Goal: Check status: Check status

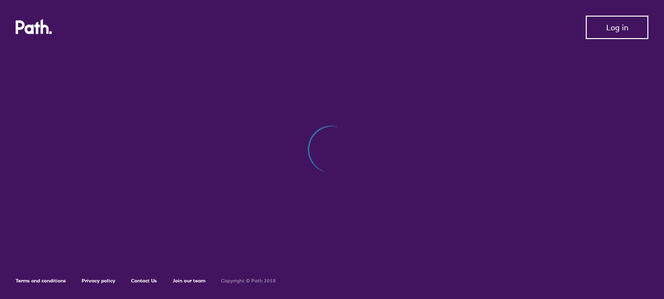
click at [611, 34] on button "Log in" at bounding box center [617, 27] width 63 height 23
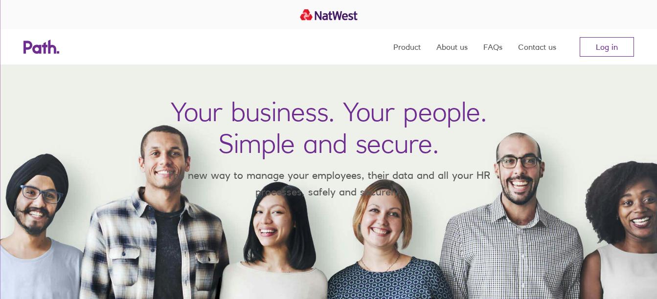
click at [605, 43] on link "Log in" at bounding box center [607, 47] width 54 height 20
click at [595, 49] on link "Log in" at bounding box center [607, 47] width 54 height 20
click at [595, 50] on link "Log in" at bounding box center [607, 47] width 54 height 20
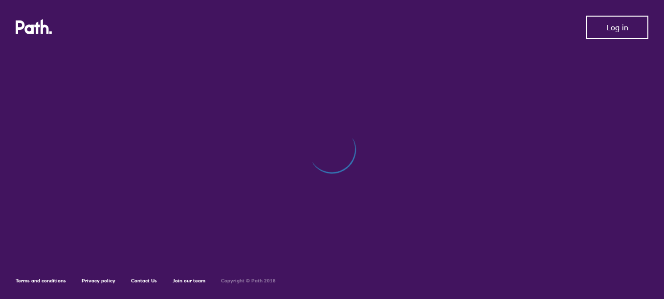
click at [602, 29] on button "Log in" at bounding box center [617, 27] width 63 height 23
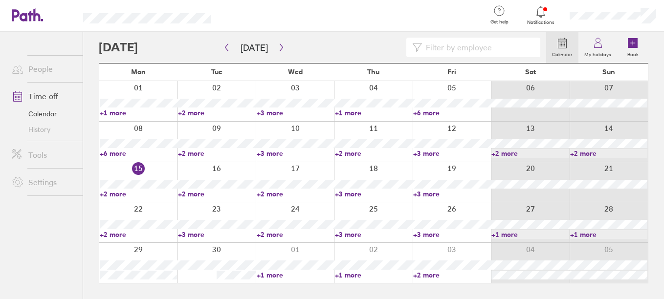
click at [120, 153] on link "+6 more" at bounding box center [138, 153] width 77 height 9
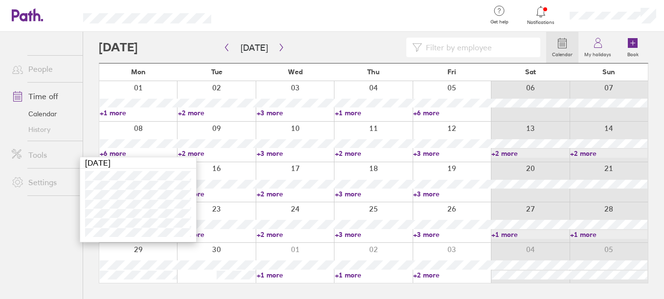
click at [194, 150] on link "+2 more" at bounding box center [216, 153] width 77 height 9
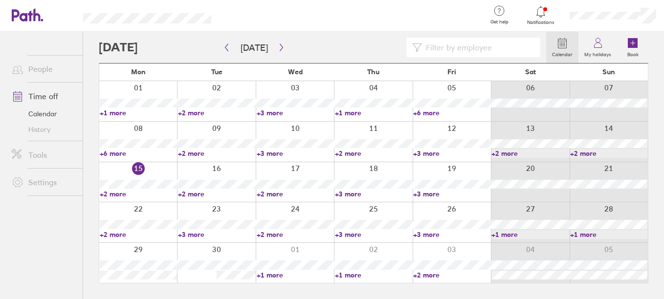
click at [194, 152] on link "+2 more" at bounding box center [216, 153] width 77 height 9
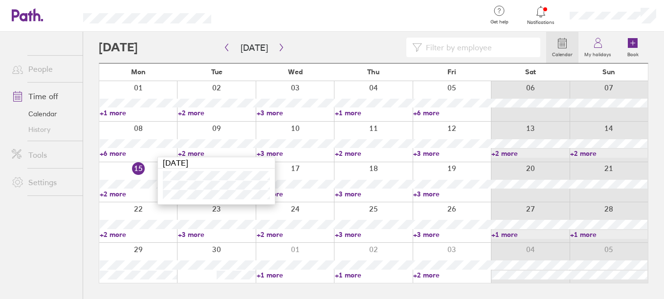
click at [282, 152] on link "+3 more" at bounding box center [295, 153] width 77 height 9
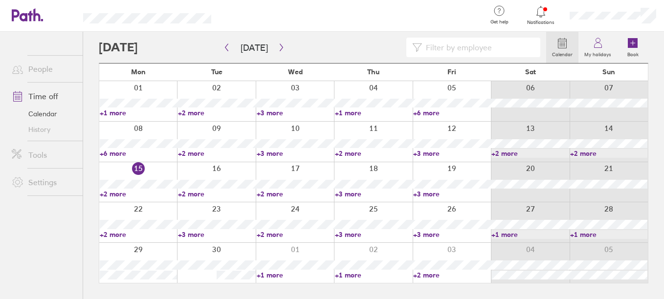
click at [280, 152] on link "+3 more" at bounding box center [295, 153] width 77 height 9
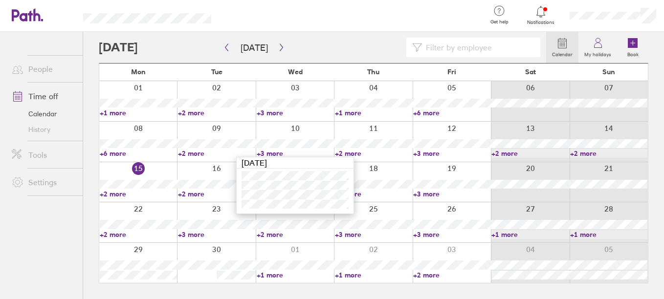
click at [346, 155] on link "+2 more" at bounding box center [373, 153] width 77 height 9
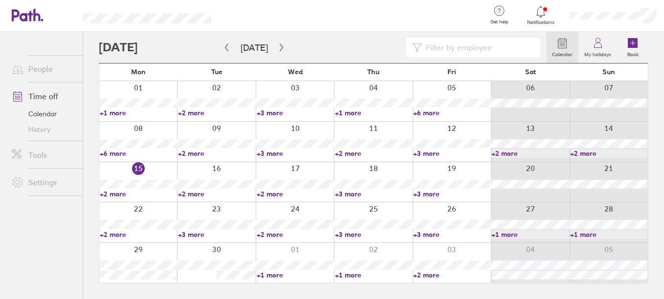
click at [112, 194] on link "+2 more" at bounding box center [138, 194] width 77 height 9
click at [200, 194] on link "+2 more" at bounding box center [216, 194] width 77 height 9
click at [197, 196] on link "+2 more" at bounding box center [216, 194] width 77 height 9
click at [272, 195] on link "+2 more" at bounding box center [295, 194] width 77 height 9
click at [270, 193] on link "+2 more" at bounding box center [295, 194] width 77 height 9
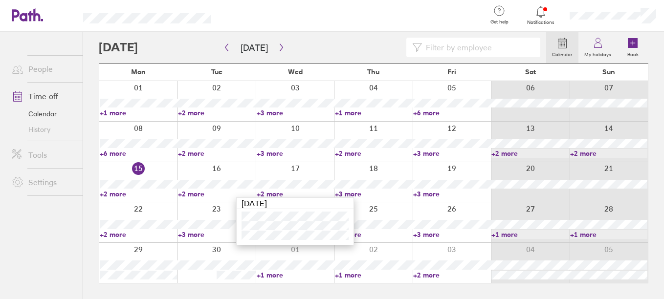
click at [345, 193] on link "+3 more" at bounding box center [373, 194] width 77 height 9
click at [360, 193] on link "+3 more" at bounding box center [373, 194] width 77 height 9
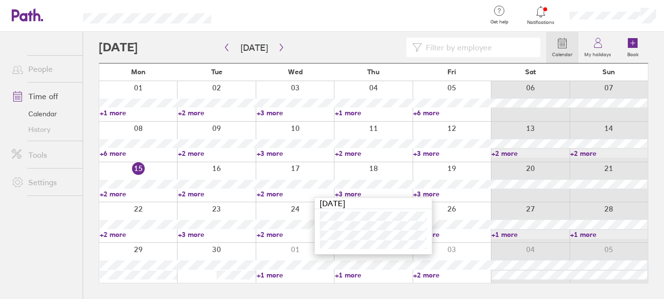
click at [431, 193] on link "+3 more" at bounding box center [451, 194] width 77 height 9
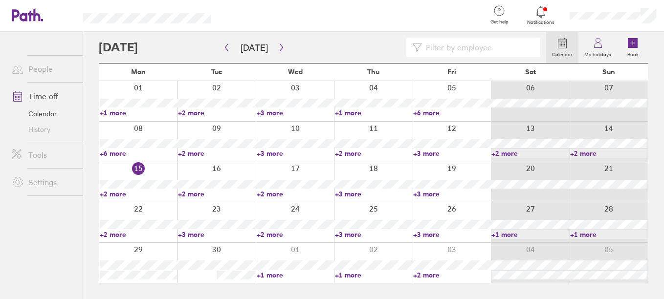
click at [433, 193] on link "+3 more" at bounding box center [451, 194] width 77 height 9
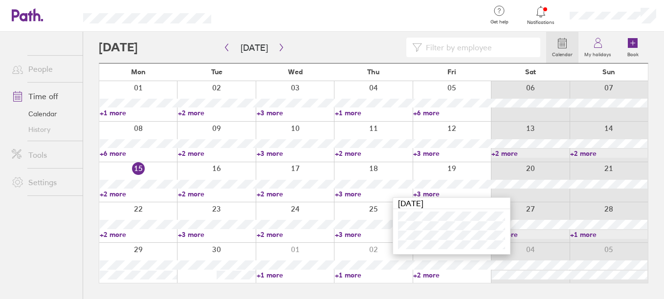
click at [117, 234] on link "+2 more" at bounding box center [138, 234] width 77 height 9
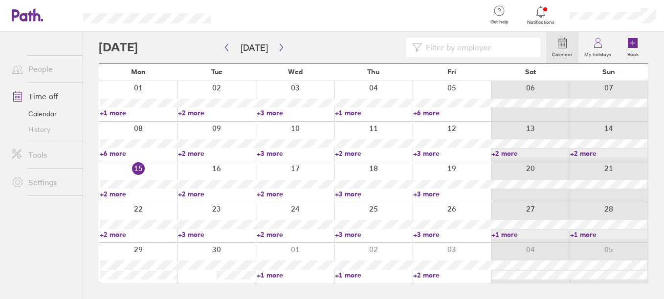
click at [113, 234] on link "+2 more" at bounding box center [138, 234] width 77 height 9
